Goal: Use online tool/utility: Utilize a website feature to perform a specific function

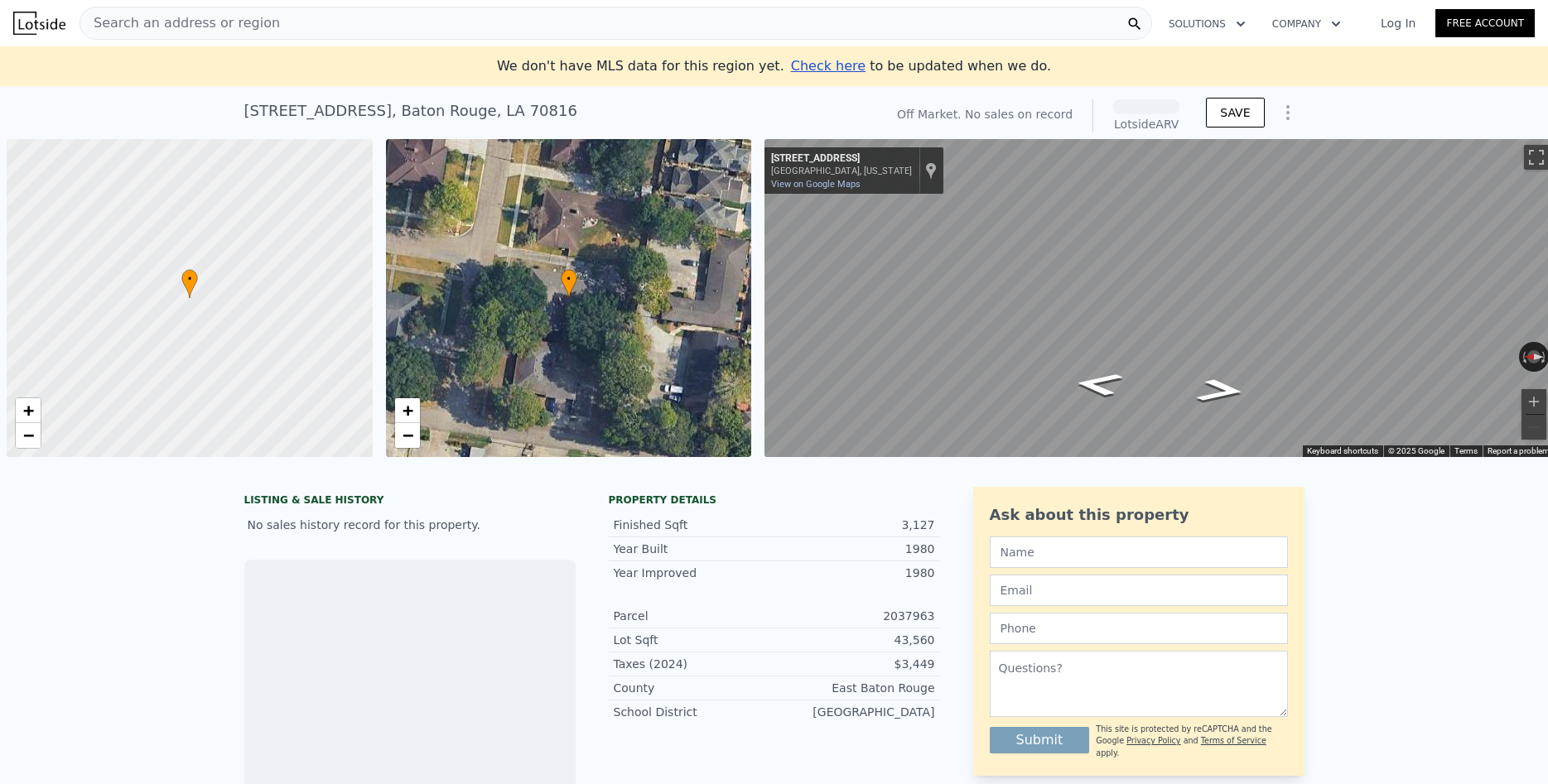
scroll to position [0, 7]
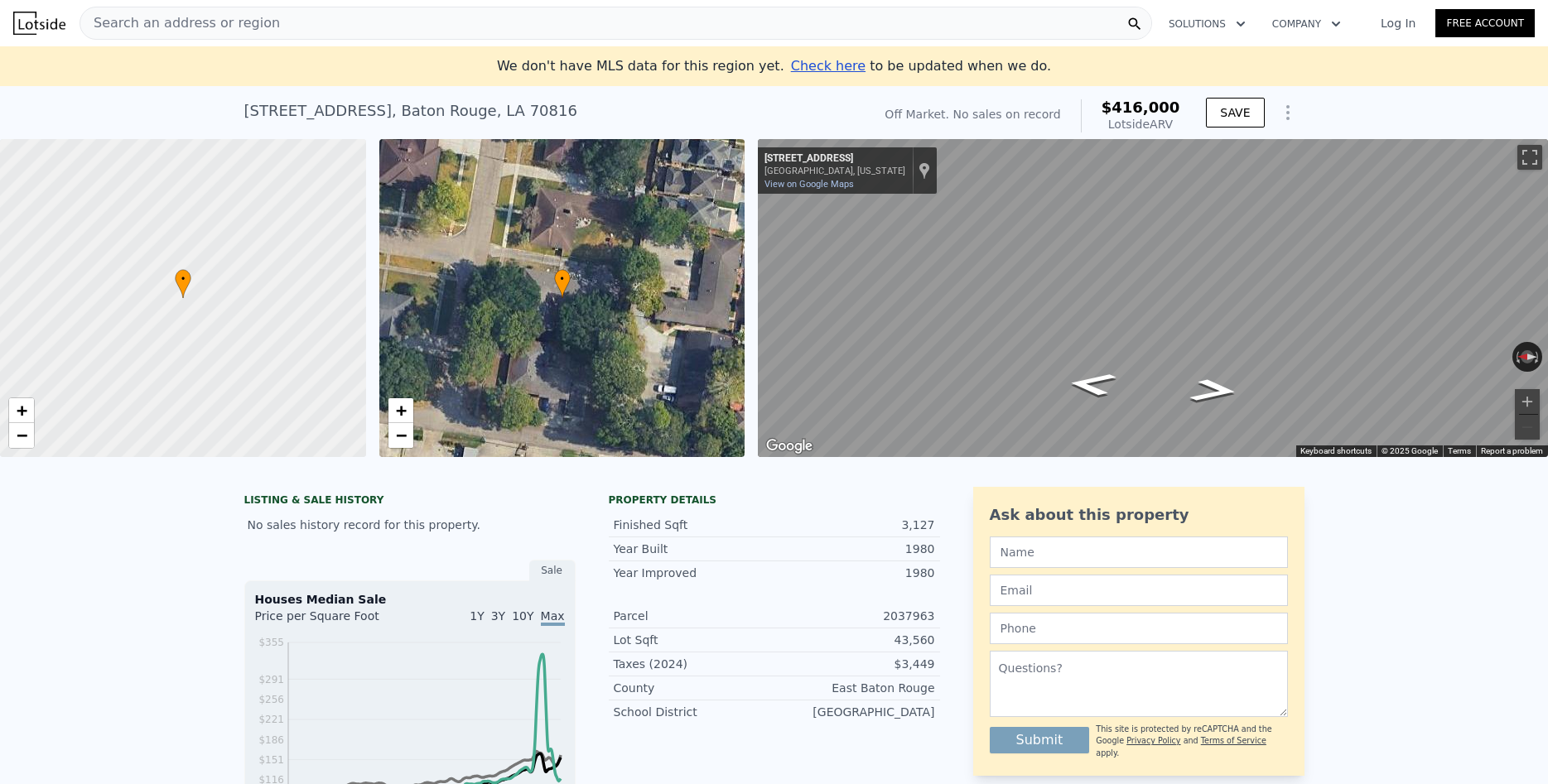
click at [829, 65] on span "Check here" at bounding box center [828, 65] width 75 height 16
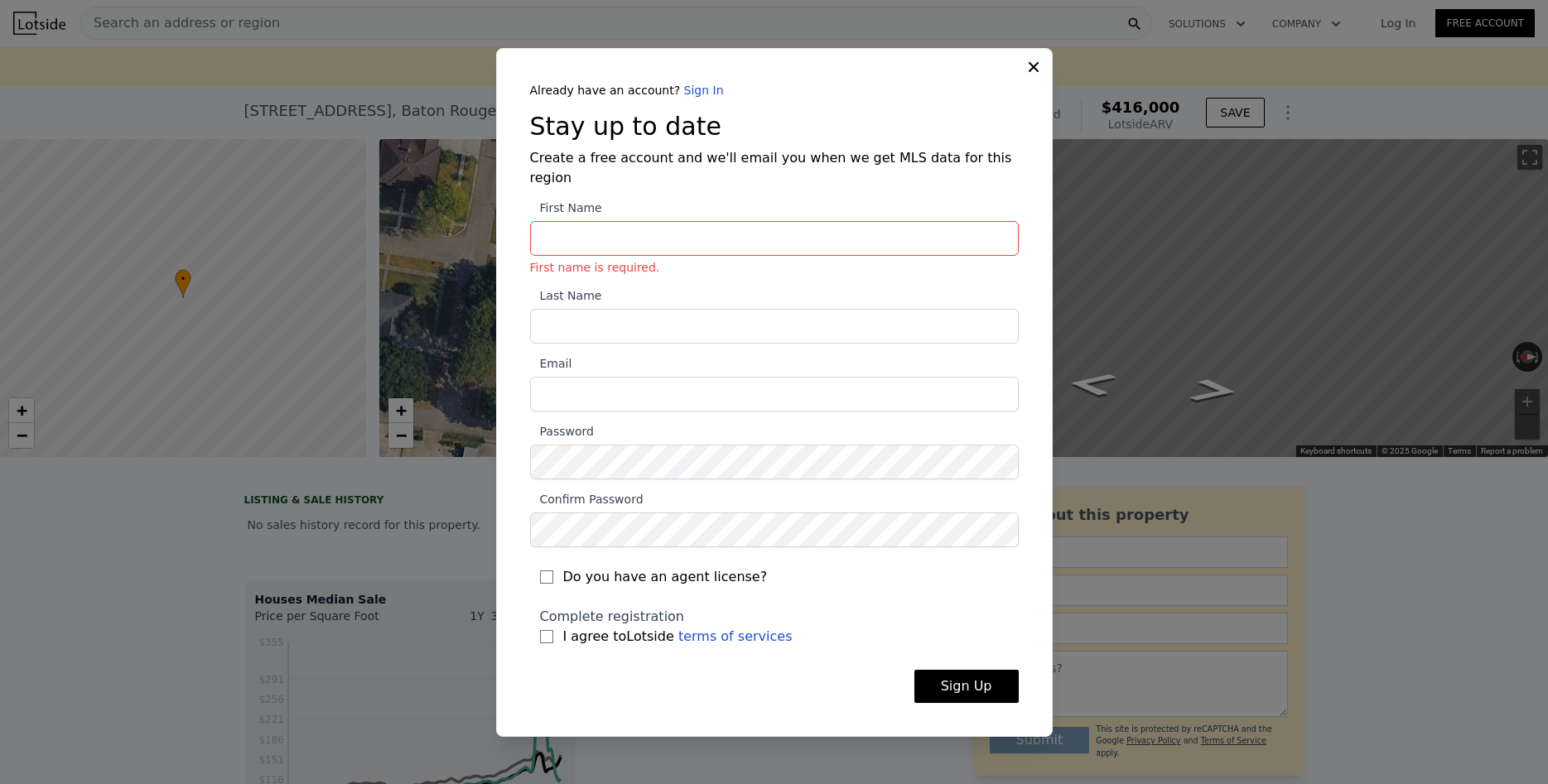
click at [1030, 87] on div "Already have an account? Sign In Stay up to date Create a free account and we'l…" at bounding box center [774, 392] width 556 height 688
click at [1036, 71] on icon at bounding box center [1034, 66] width 10 height 10
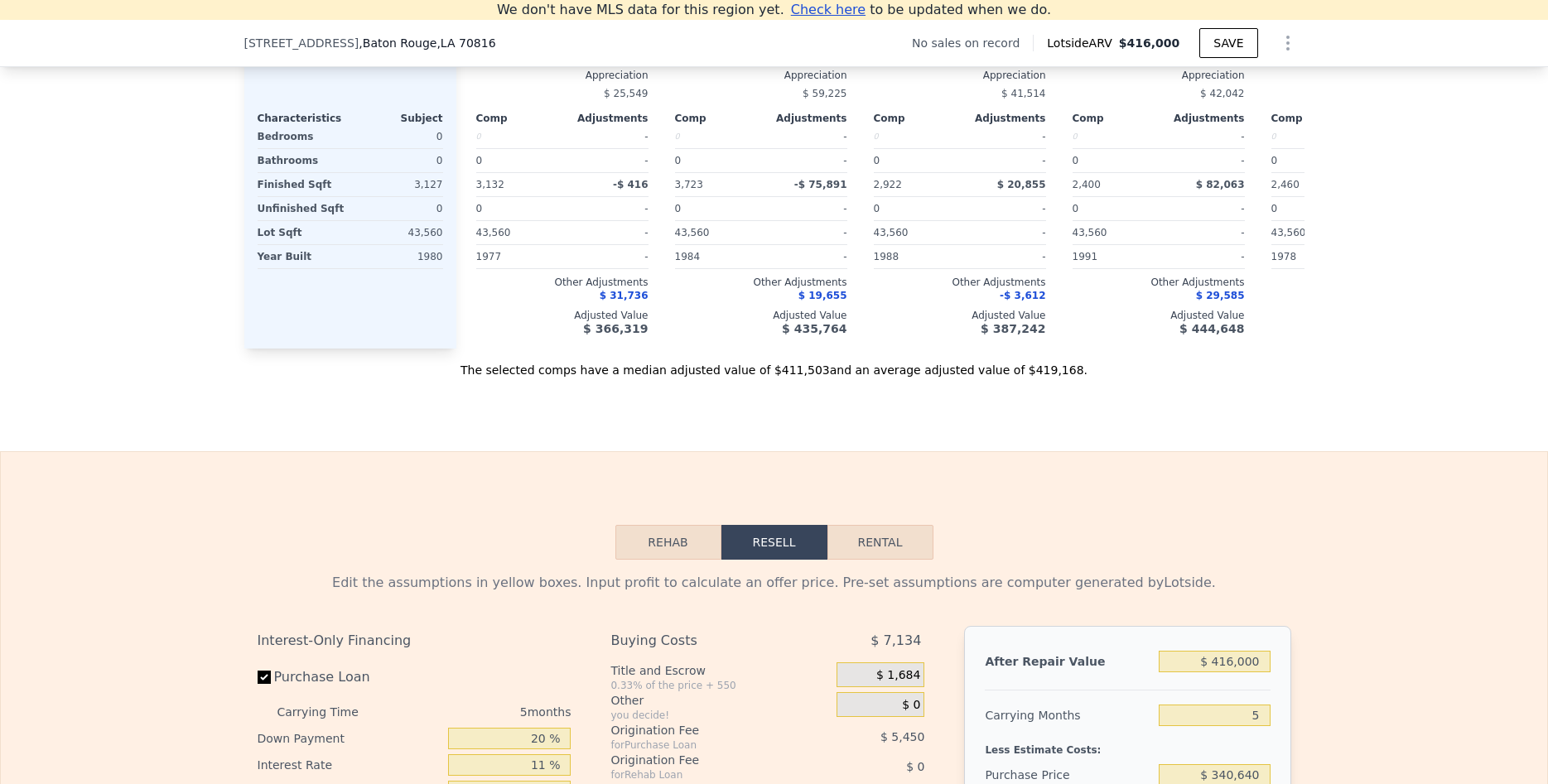
scroll to position [2171, 0]
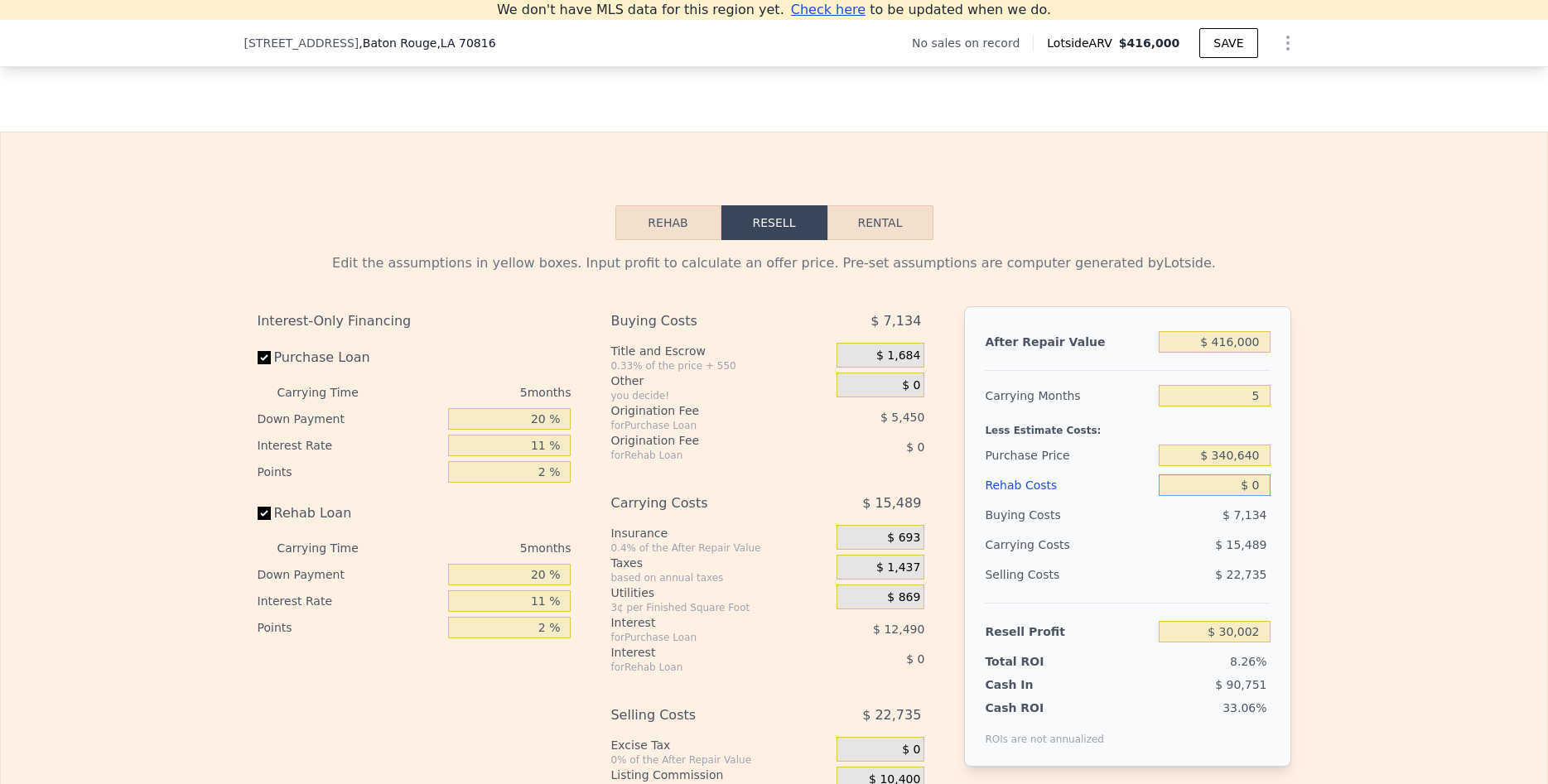
drag, startPoint x: 1230, startPoint y: 487, endPoint x: 1342, endPoint y: 485, distance: 112.0
click at [1269, 485] on input "$ 0" at bounding box center [1214, 485] width 111 height 22
type input "$ 6"
type input "$ 29,996"
type input "$ 65"
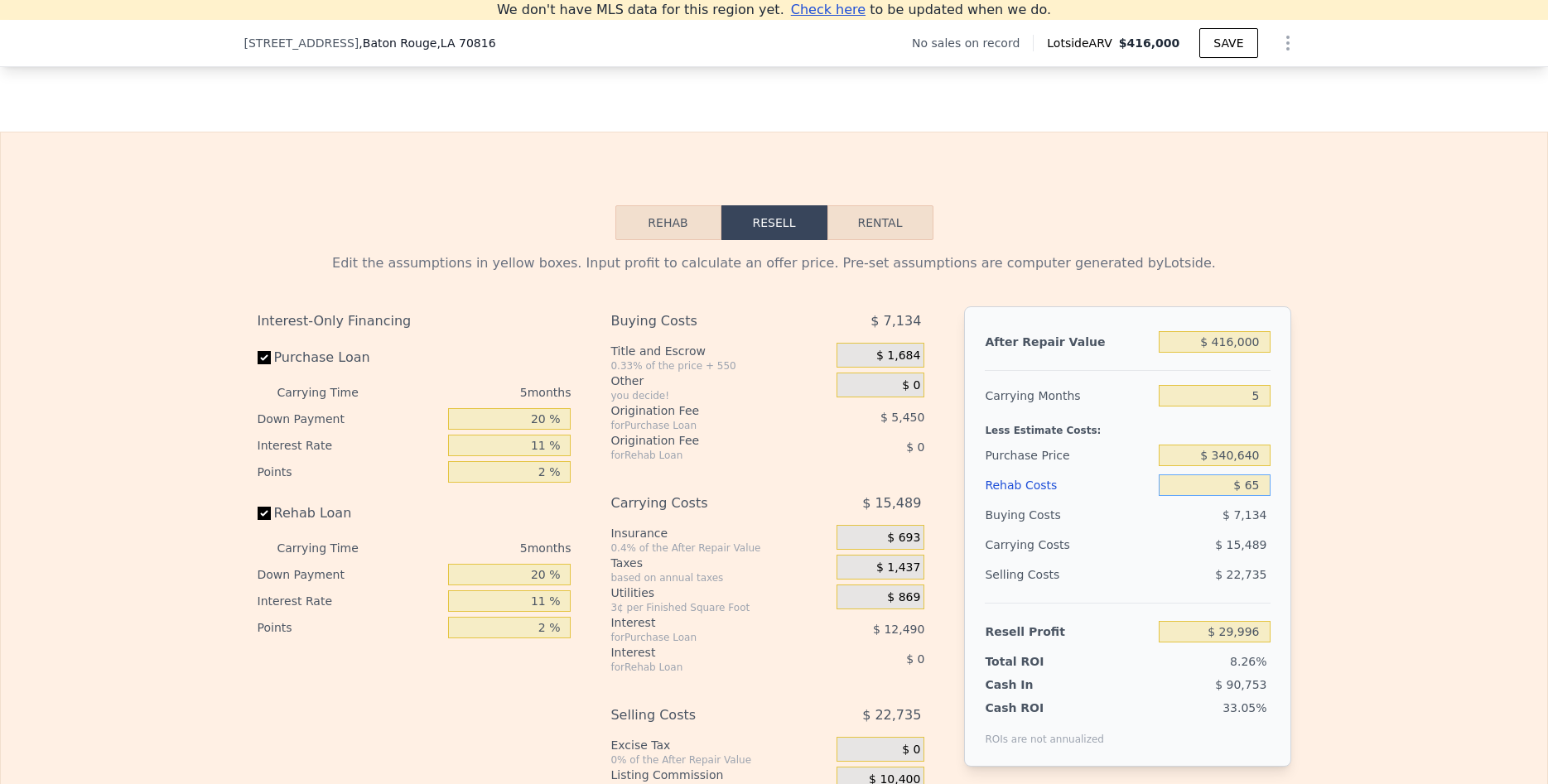
type input "$ 29,936"
type input "$ 650"
type input "$ 29,317"
type input "$ 6,500"
type input "$ 23,158"
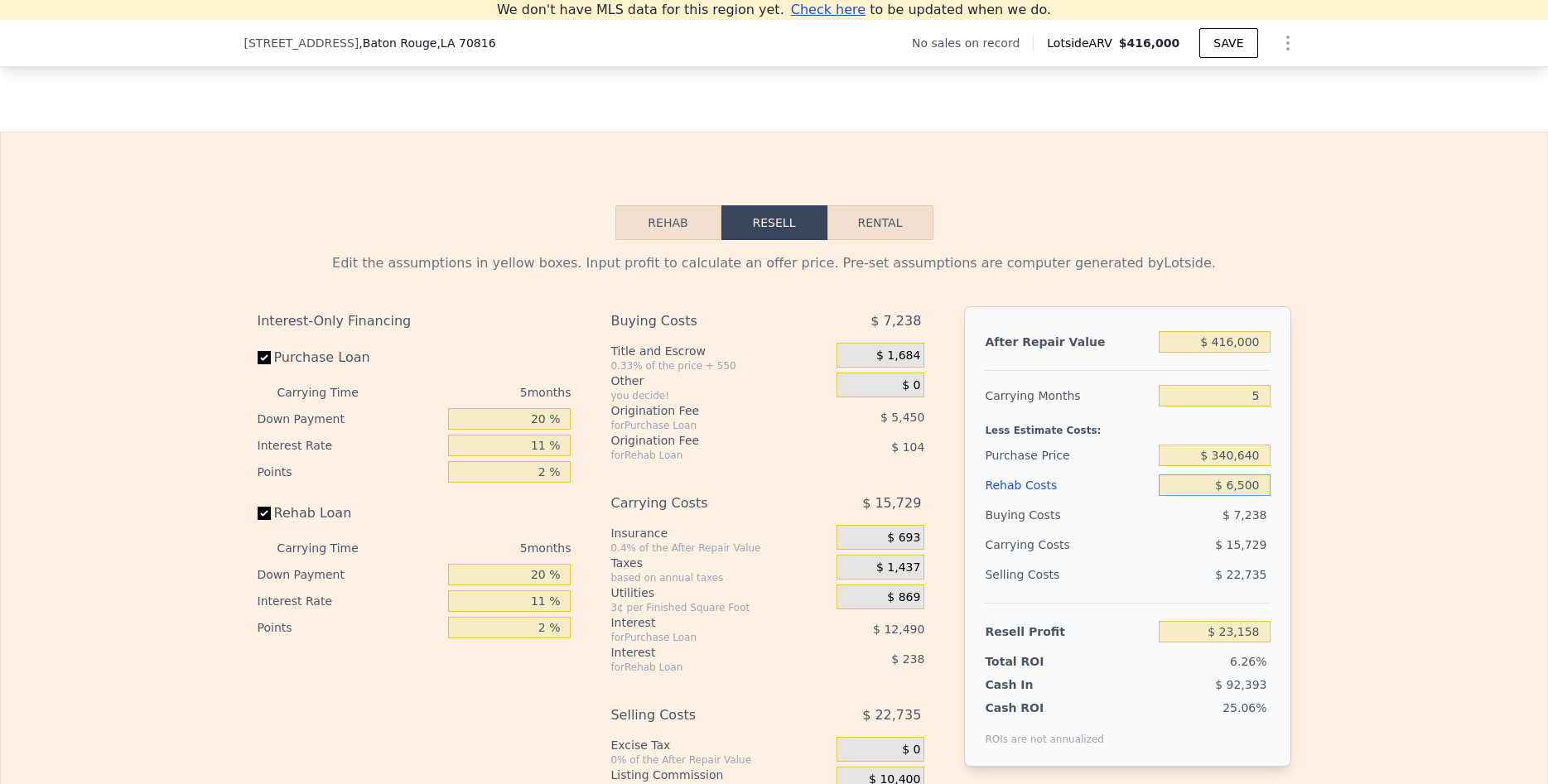
type input "$ 65,000"
type input "-$ 38,423"
type input "$ 65,000"
click at [1385, 450] on div "Edit the assumptions in yellow boxes. Input profit to calculate an offer price.…" at bounding box center [774, 548] width 1546 height 615
drag, startPoint x: 1219, startPoint y: 457, endPoint x: 1335, endPoint y: 465, distance: 116.3
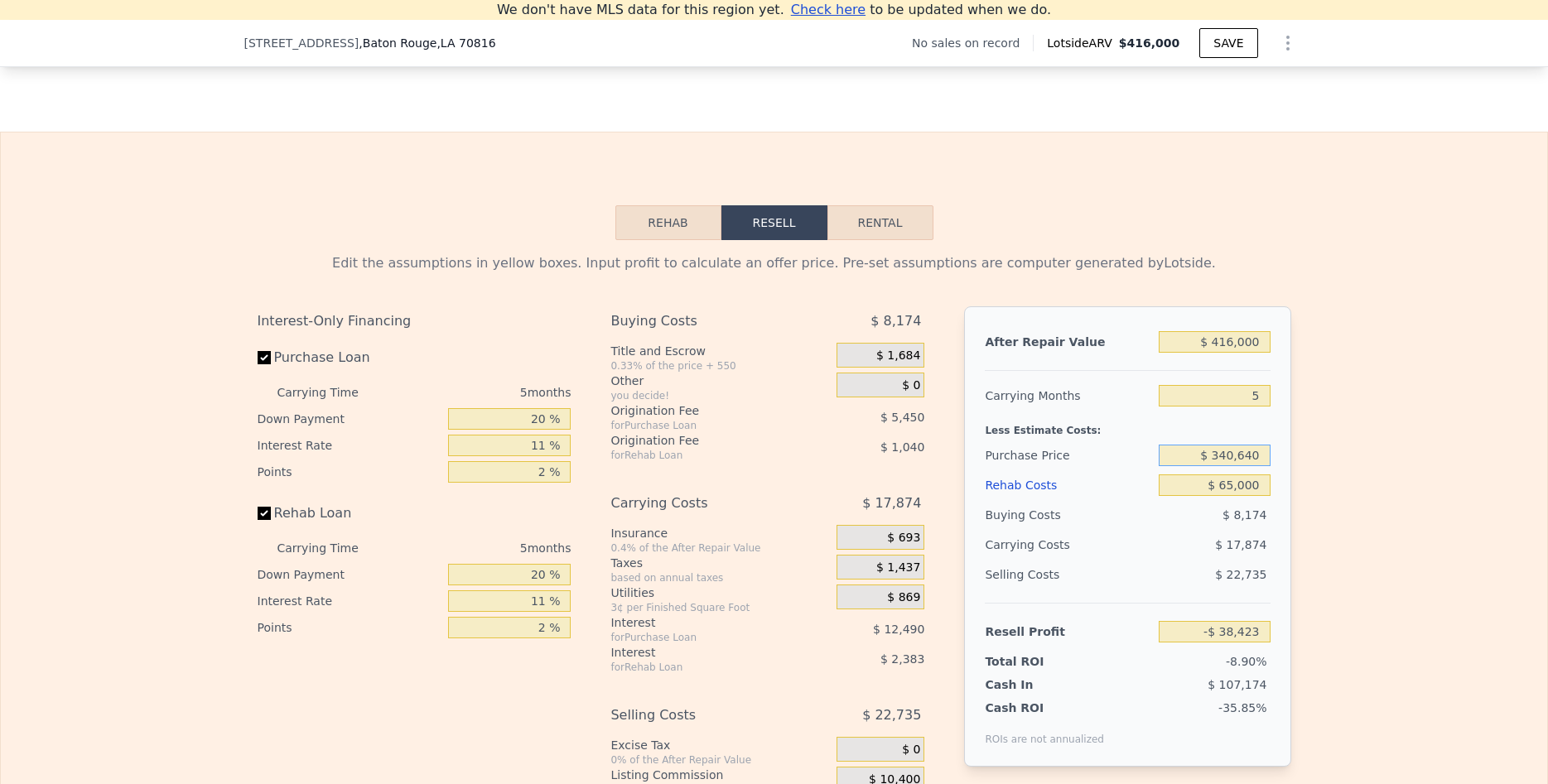
click at [1269, 465] on input "$ 340,640" at bounding box center [1214, 455] width 111 height 22
type input "$ 220,000"
click at [1365, 417] on div "Edit the assumptions in yellow boxes. Input profit to calculate an offer price.…" at bounding box center [774, 548] width 1546 height 615
type input "$ 88,973"
type input "$ 0"
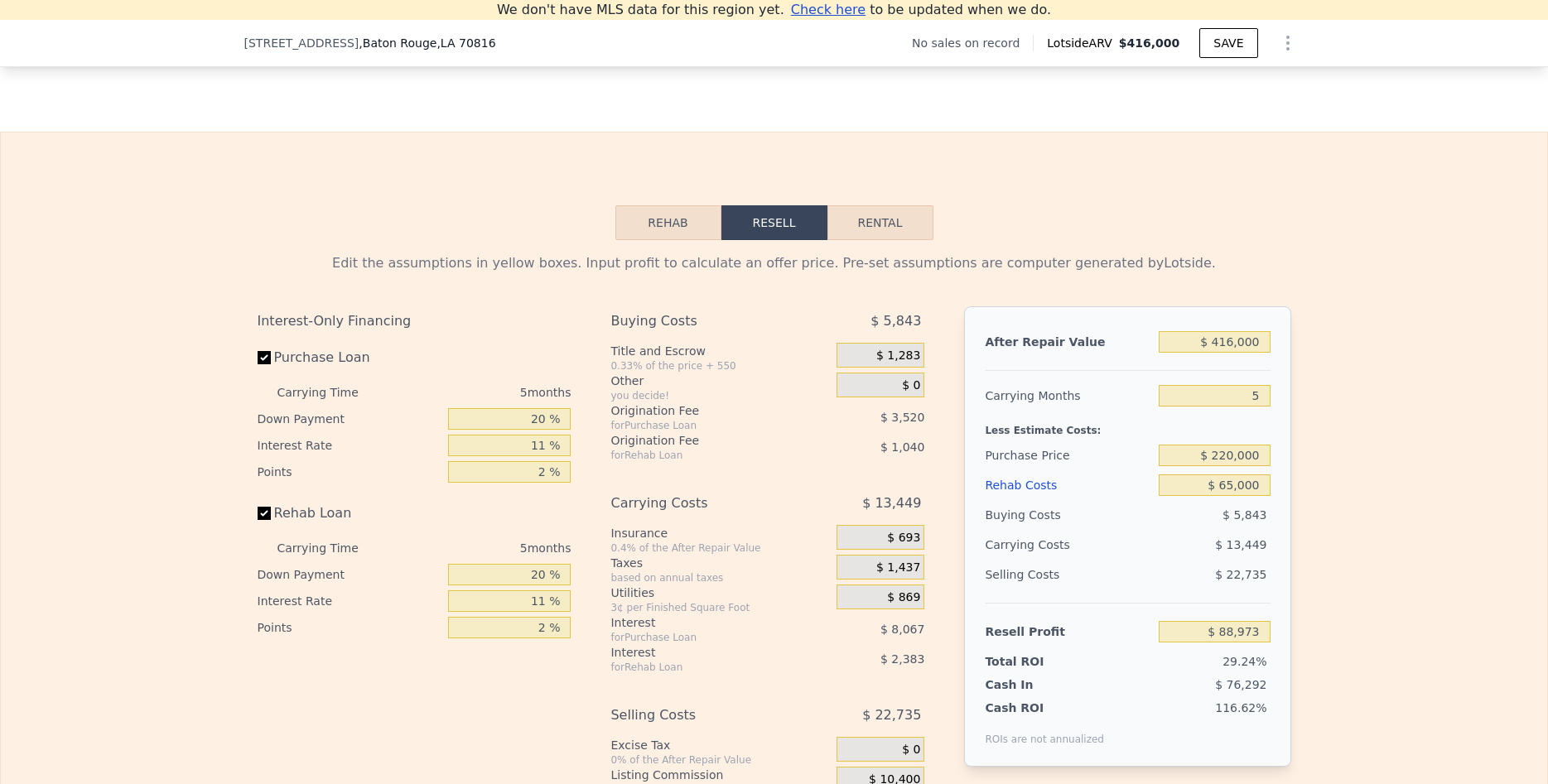
type input "$ 30,002"
drag, startPoint x: 1242, startPoint y: 485, endPoint x: 1311, endPoint y: 480, distance: 69.2
click at [1269, 480] on input "$ 0" at bounding box center [1214, 485] width 111 height 22
type input "$ 6"
type input "$ 29,996"
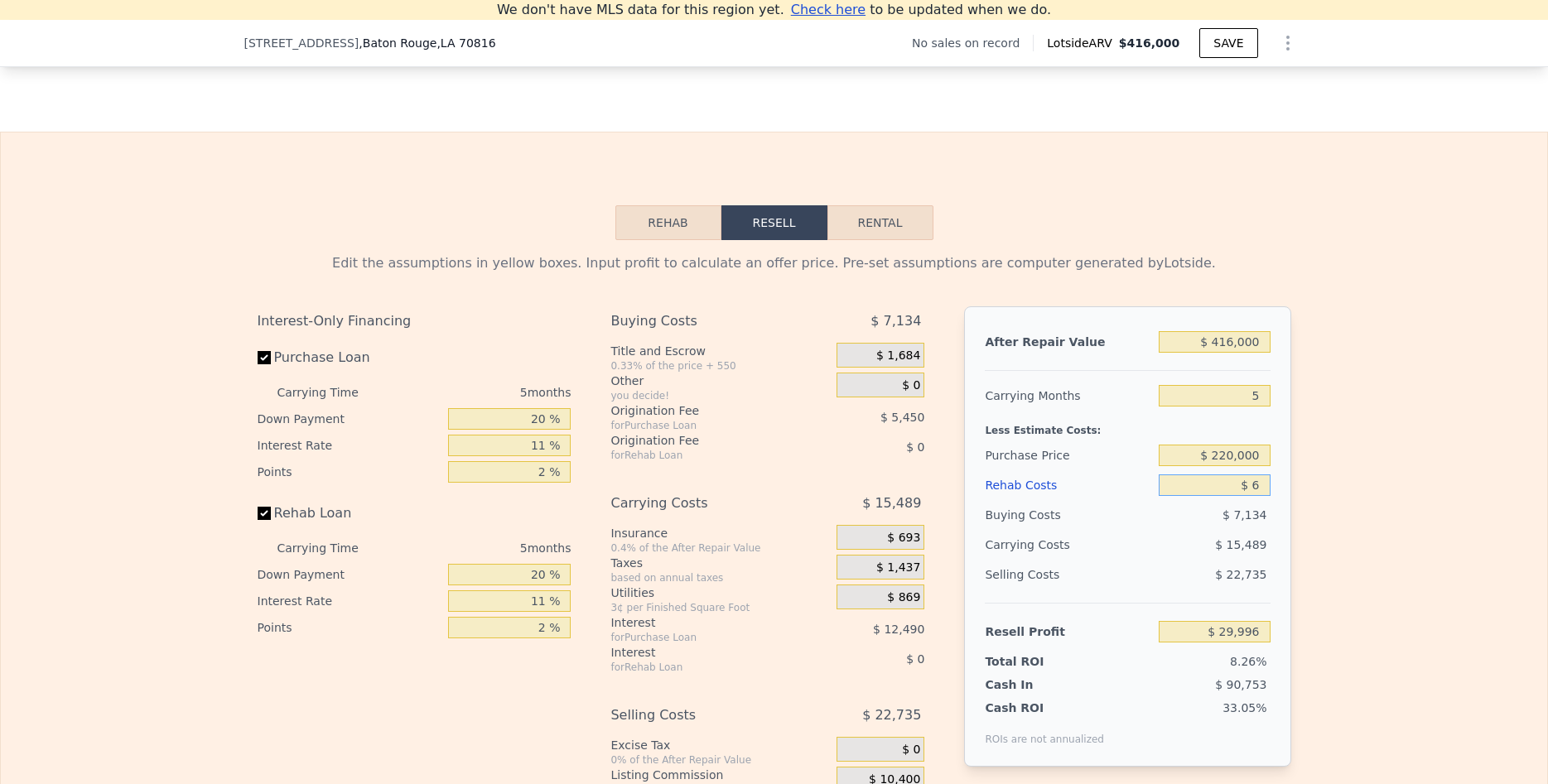
type input "$ 65"
type input "$ 29,936"
type input "$ 650"
type input "$ 29,317"
type input "$ 6,500"
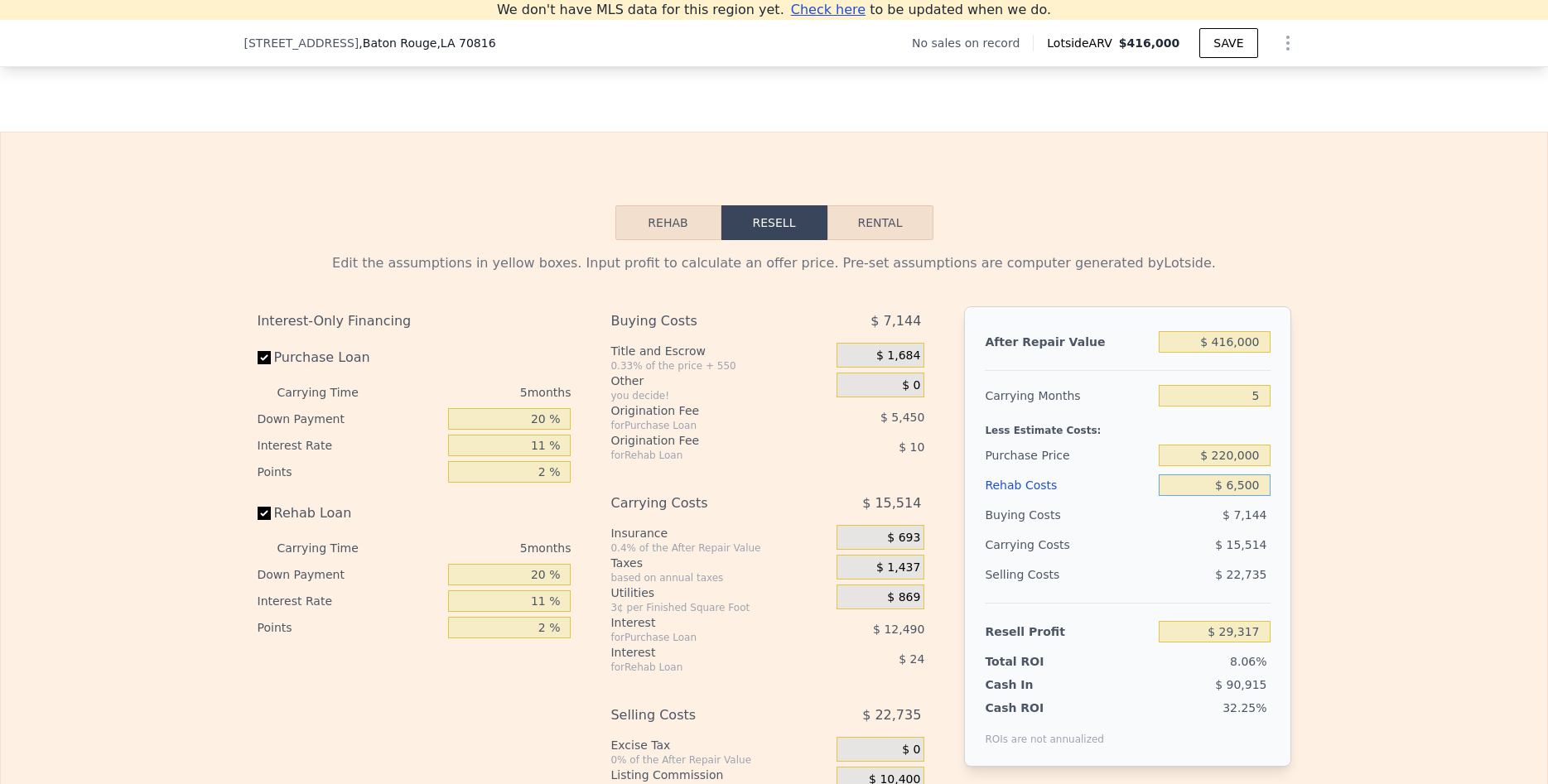
type input "$ 23,158"
type input "$ 65,000"
type input "-$ 38,423"
type input "$ 65,000"
click at [1403, 468] on div "Edit the assumptions in yellow boxes. Input profit to calculate an offer price.…" at bounding box center [774, 548] width 1546 height 615
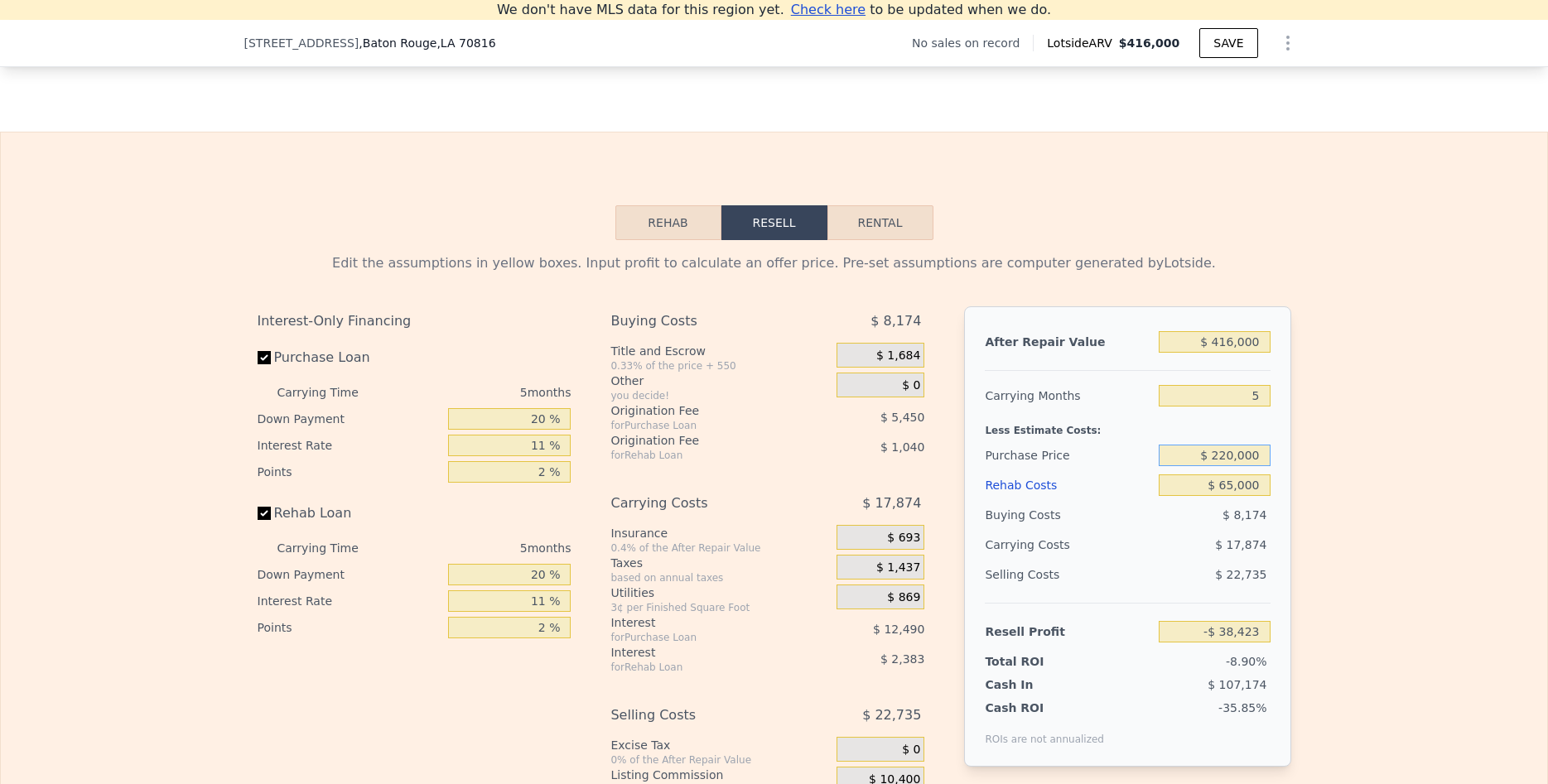
drag, startPoint x: 1210, startPoint y: 451, endPoint x: 1306, endPoint y: 443, distance: 96.3
click at [1269, 444] on input "$ 220,000" at bounding box center [1214, 455] width 111 height 22
type input "$ 220,000"
type input "$ 88,973"
click at [1384, 453] on div "Edit the assumptions in yellow boxes. Input profit to calculate an offer price.…" at bounding box center [774, 548] width 1546 height 615
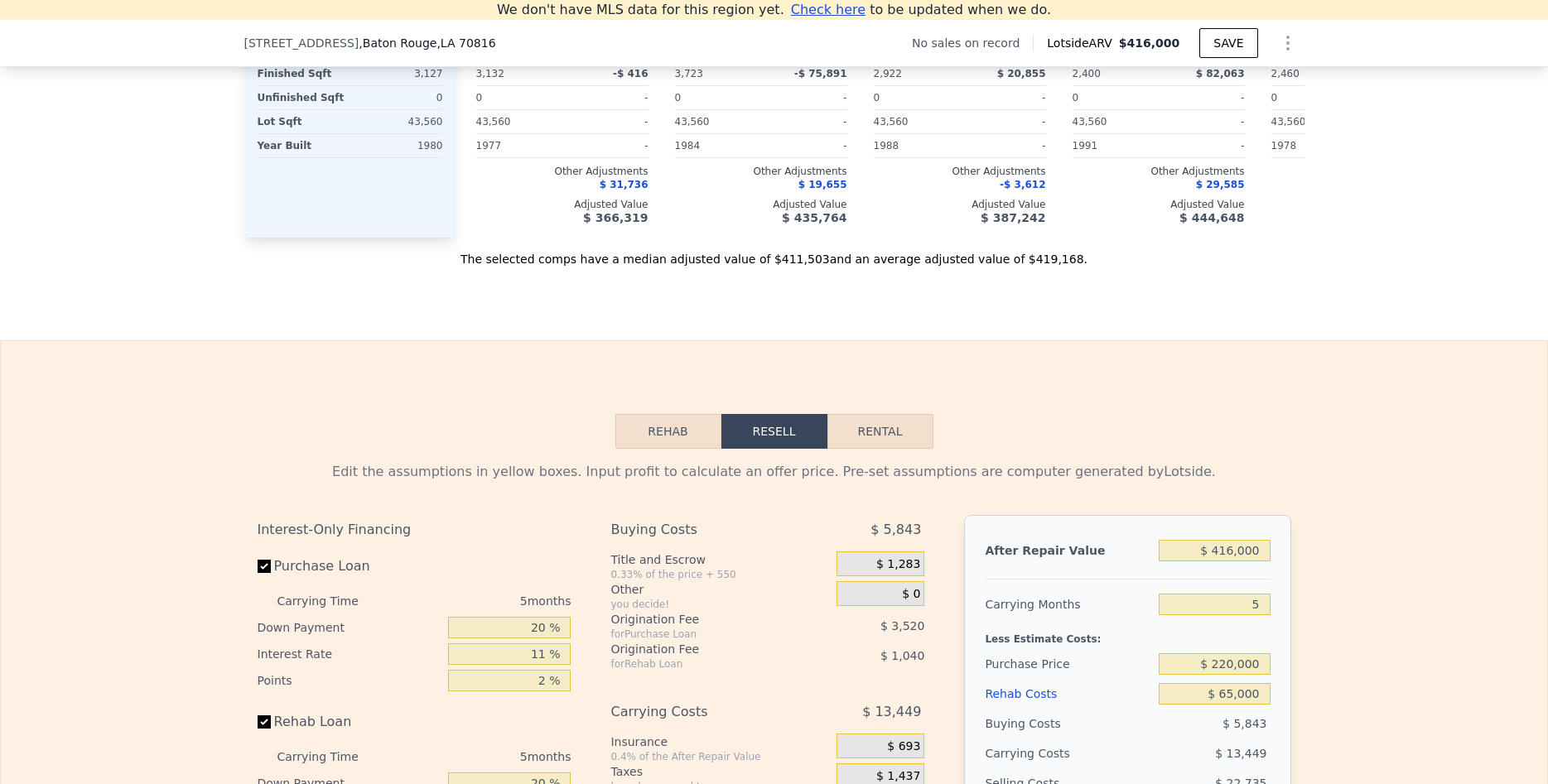
scroll to position [2066, 0]
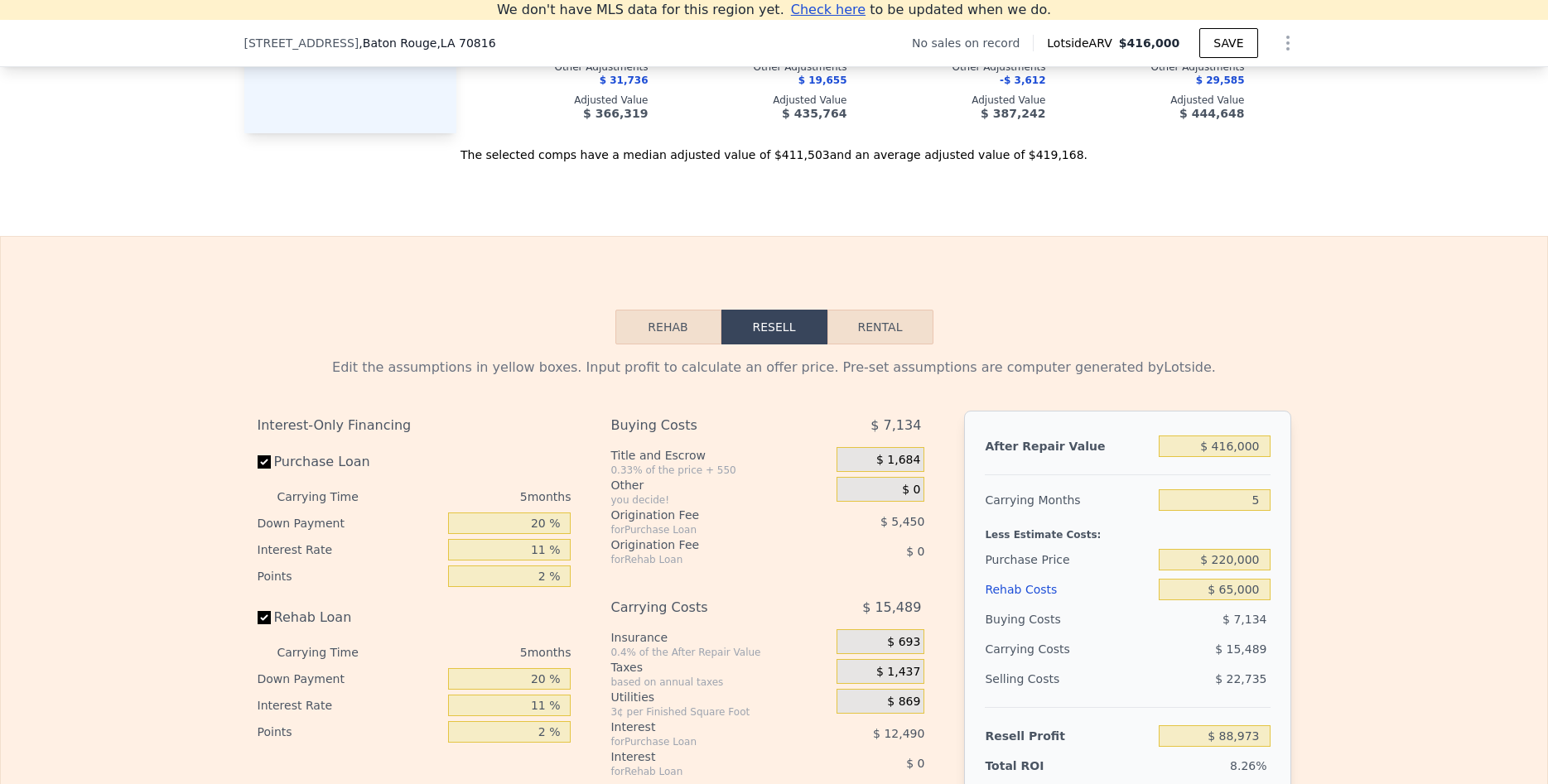
type input "$ 0"
type input "$ 30,002"
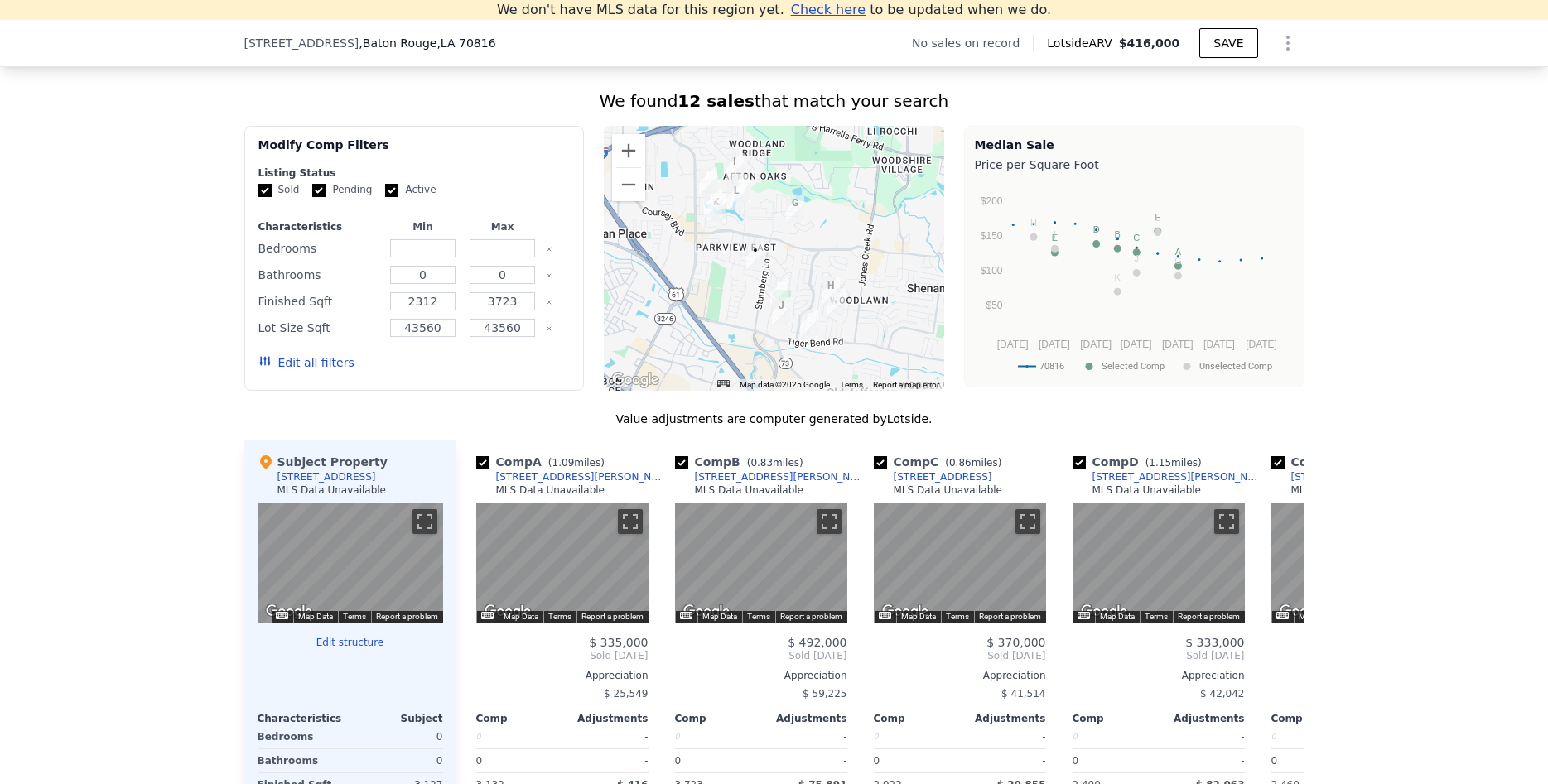
scroll to position [1564, 0]
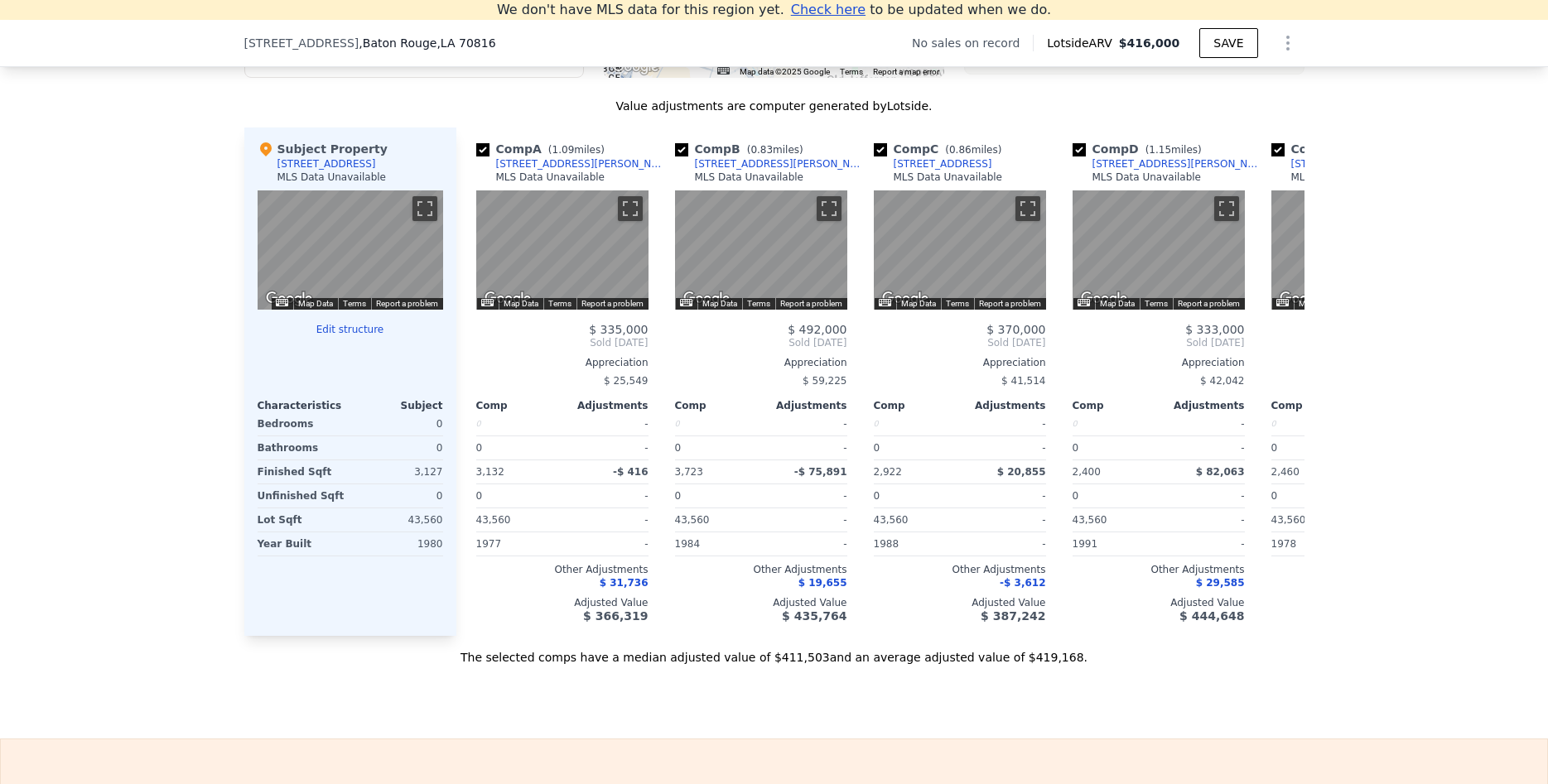
click at [831, 1] on div "Check here to be updated when we do." at bounding box center [921, 10] width 260 height 20
click at [832, 13] on span "Check here" at bounding box center [828, 9] width 75 height 16
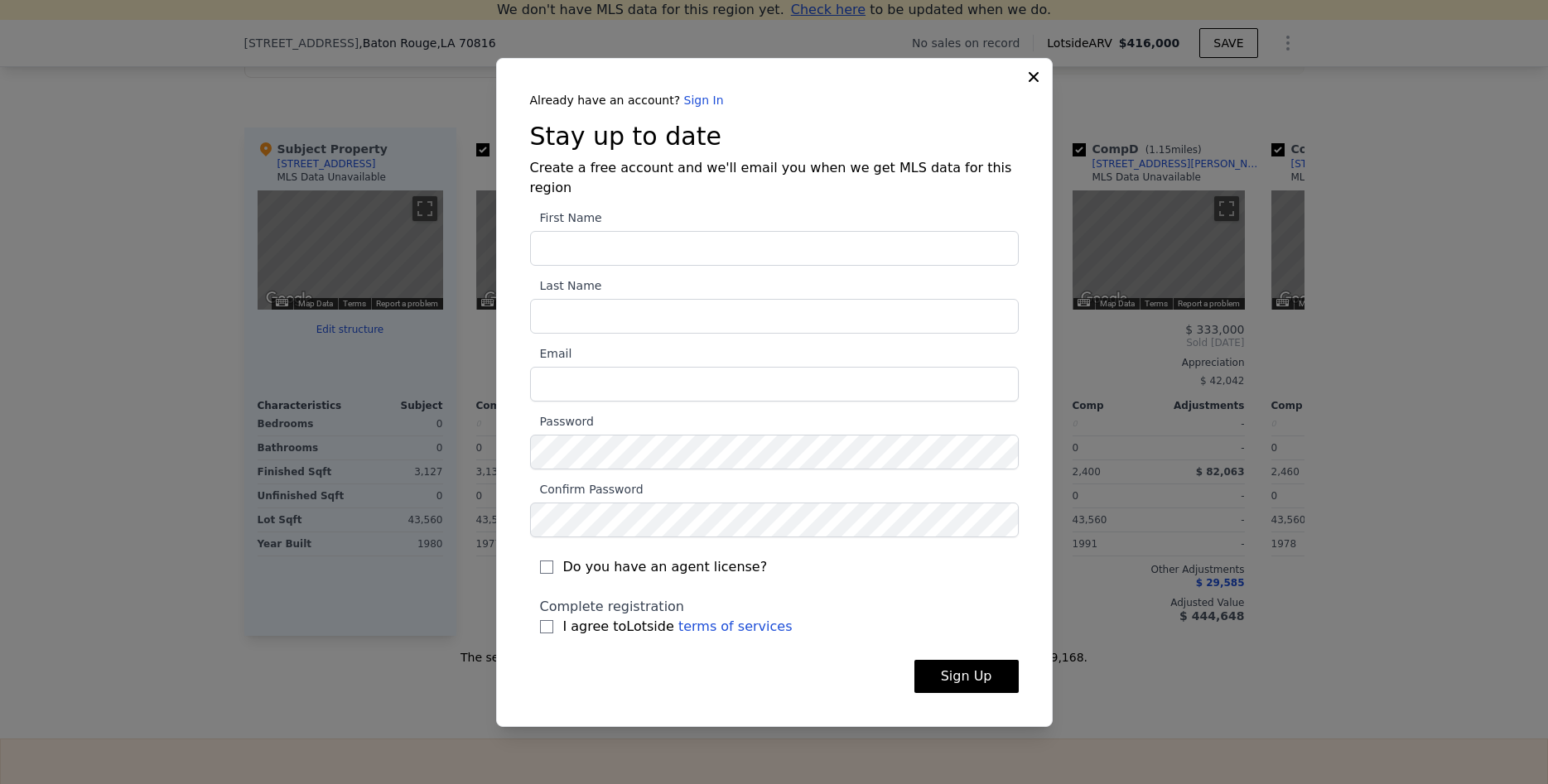
click at [1036, 80] on icon at bounding box center [1034, 77] width 17 height 17
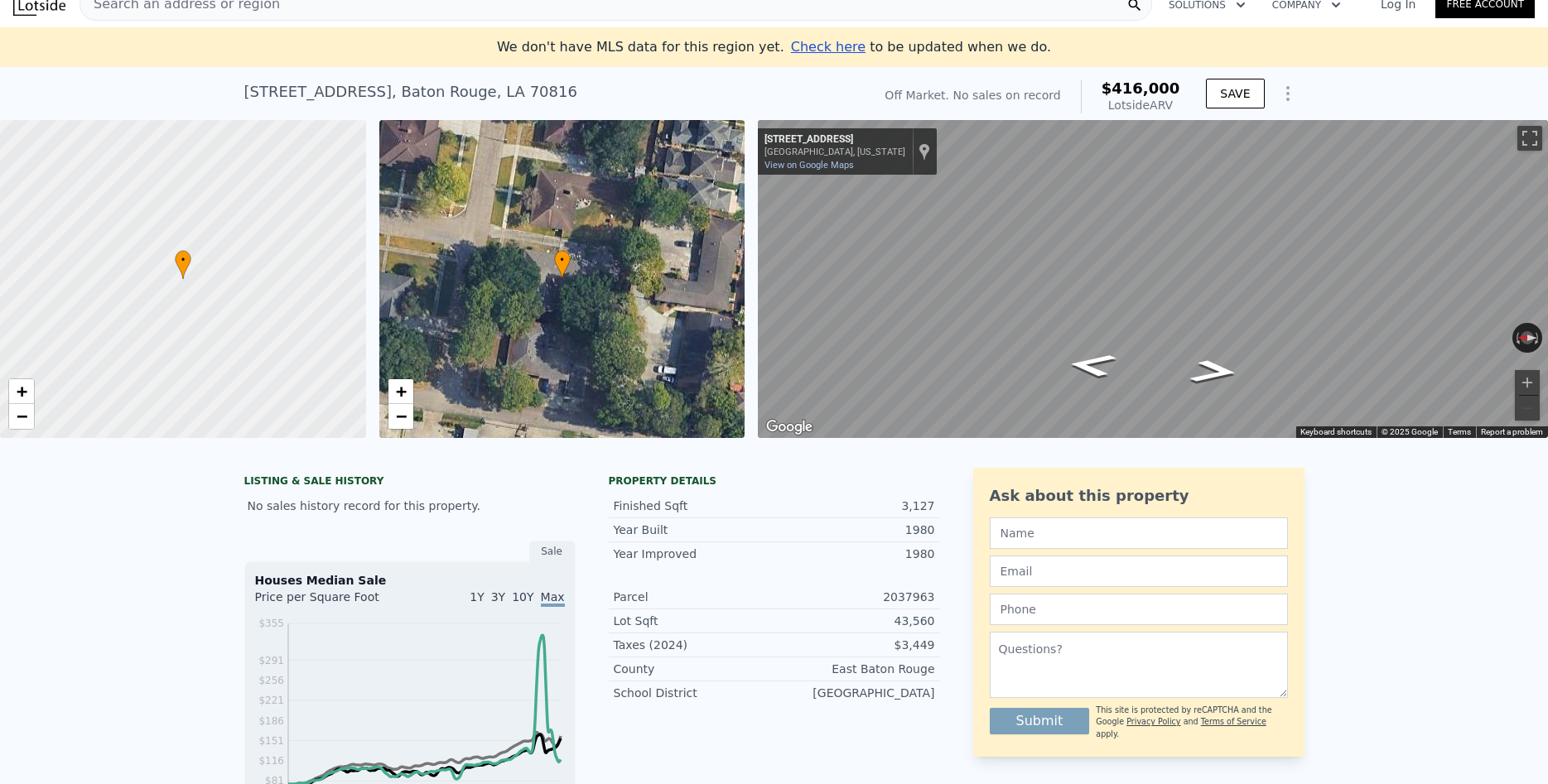
scroll to position [0, 0]
